Goal: Check status: Check status

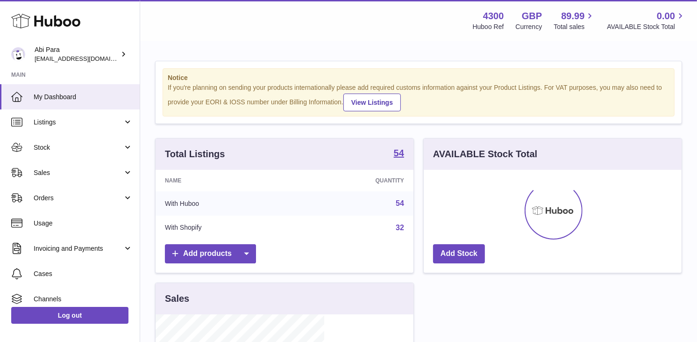
scroll to position [146, 169]
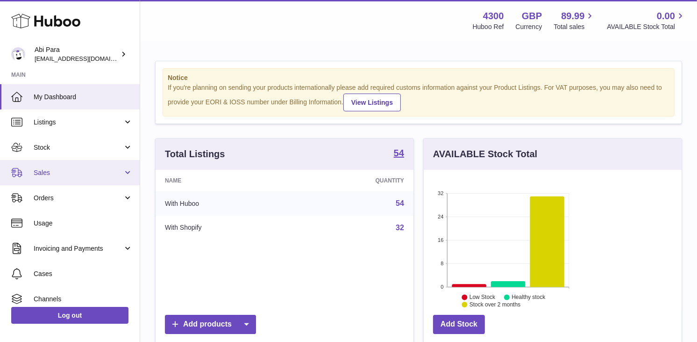
click at [82, 166] on link "Sales" at bounding box center [70, 172] width 140 height 25
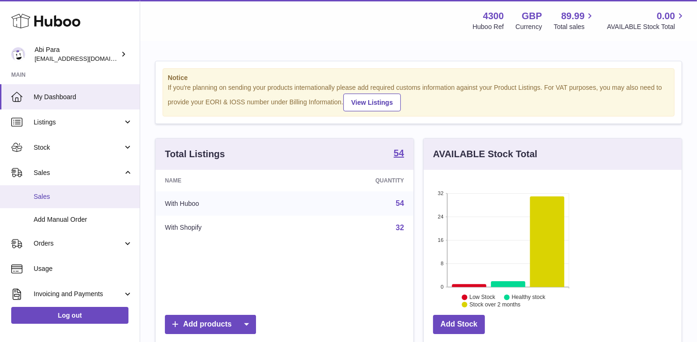
click at [86, 189] on link "Sales" at bounding box center [70, 196] width 140 height 23
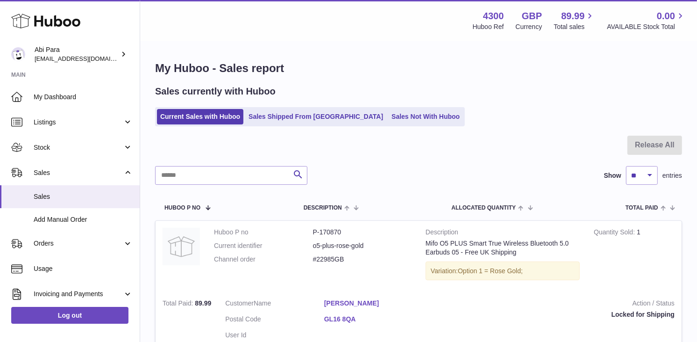
click at [366, 103] on div "Sales currently with Huboo Current Sales with Huboo Sales Shipped From Huboo Sa…" at bounding box center [418, 105] width 527 height 41
click at [365, 108] on ul "Current Sales with Huboo Sales Shipped From Huboo Sales Not With Huboo" at bounding box center [310, 116] width 310 height 19
click at [388, 115] on link "Sales Not With Huboo" at bounding box center [425, 116] width 75 height 15
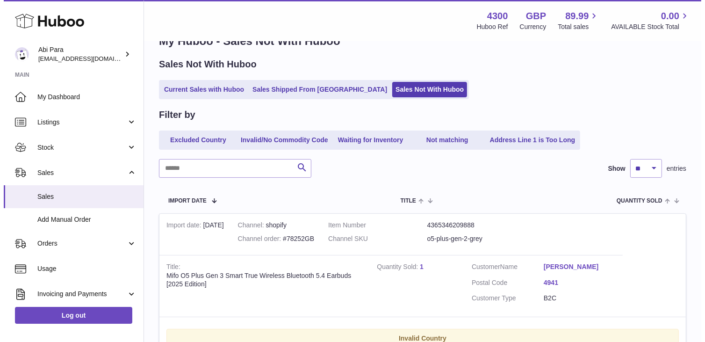
scroll to position [95, 0]
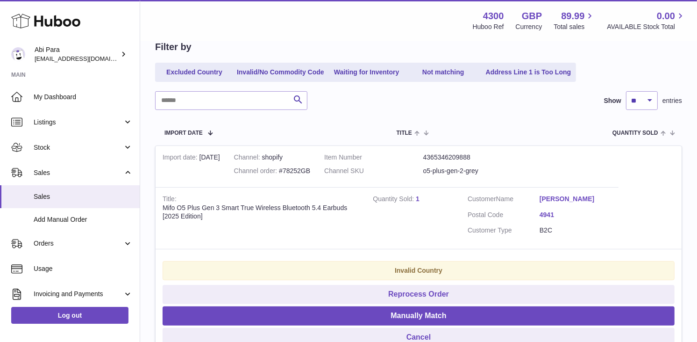
click at [568, 194] on link "Виктория Кехайова" at bounding box center [576, 198] width 72 height 9
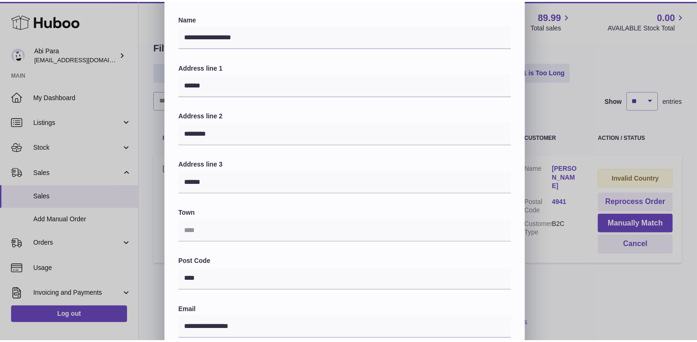
scroll to position [0, 0]
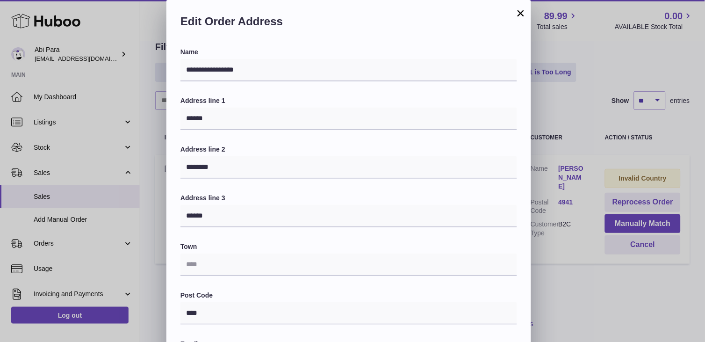
click at [520, 10] on button "×" at bounding box center [520, 12] width 11 height 11
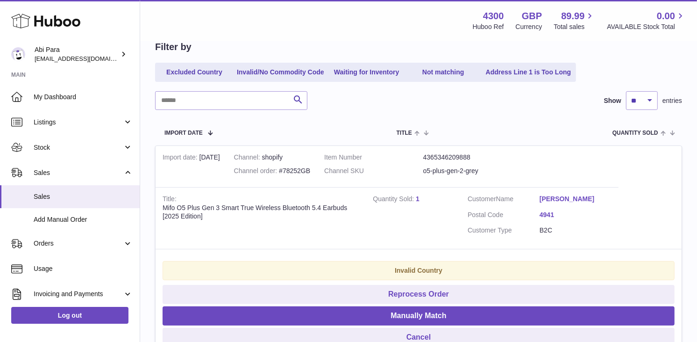
click at [540, 194] on dt "Customer Name" at bounding box center [504, 199] width 72 height 11
click at [555, 194] on link "Виктория Кехайова" at bounding box center [576, 198] width 72 height 9
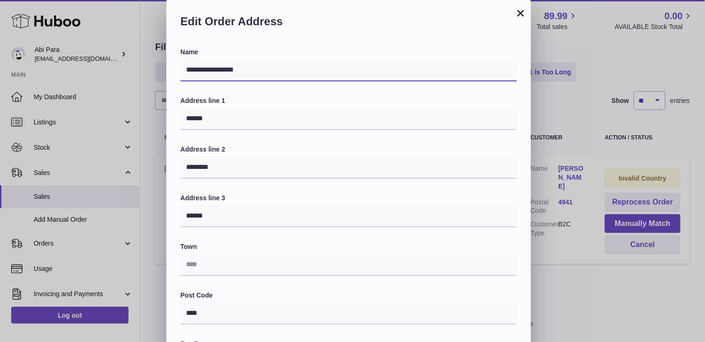
click at [206, 66] on input "**********" at bounding box center [348, 70] width 337 height 22
click at [276, 77] on input "**********" at bounding box center [348, 70] width 337 height 22
click at [522, 21] on div "Edit Order Address" at bounding box center [348, 24] width 365 height 48
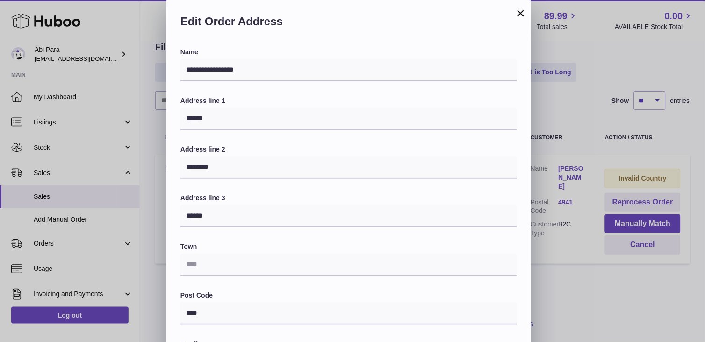
click at [522, 19] on button "×" at bounding box center [520, 12] width 11 height 11
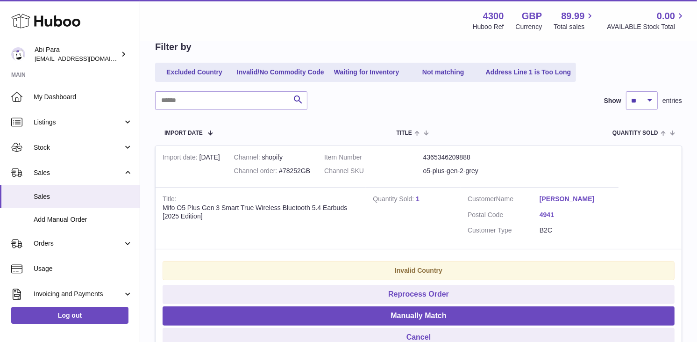
click at [252, 175] on div "Channel order #78252GB" at bounding box center [272, 170] width 76 height 9
copy div "78252GB"
click at [370, 109] on div "Search Show ** ** ** *** entries" at bounding box center [418, 100] width 527 height 19
